Goal: Find specific page/section: Find specific page/section

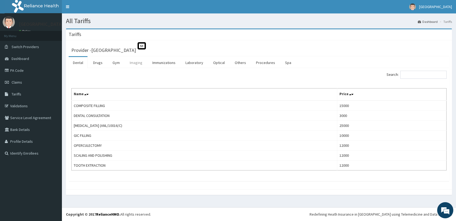
click at [131, 65] on link "Imaging" at bounding box center [135, 62] width 21 height 11
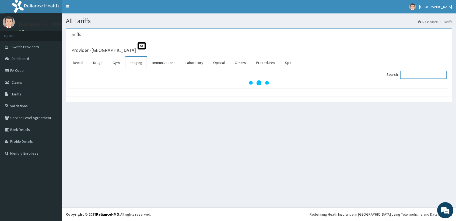
click at [419, 74] on input "Search:" at bounding box center [423, 75] width 46 height 8
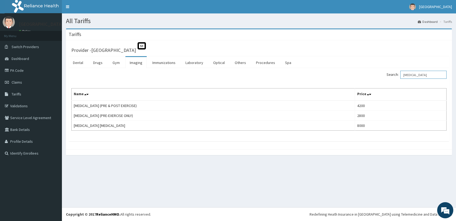
type input "[MEDICAL_DATA]"
